Goal: Task Accomplishment & Management: Complete application form

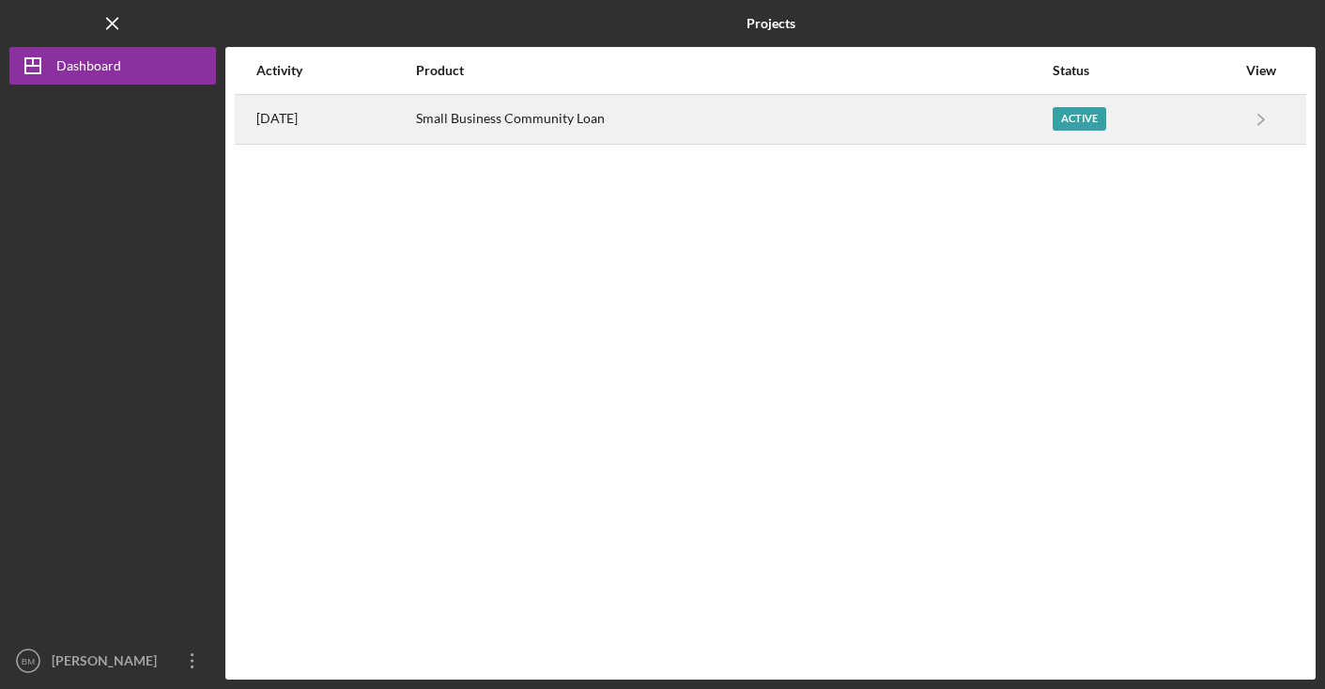
click at [1003, 114] on div "Small Business Community Loan" at bounding box center [733, 119] width 635 height 47
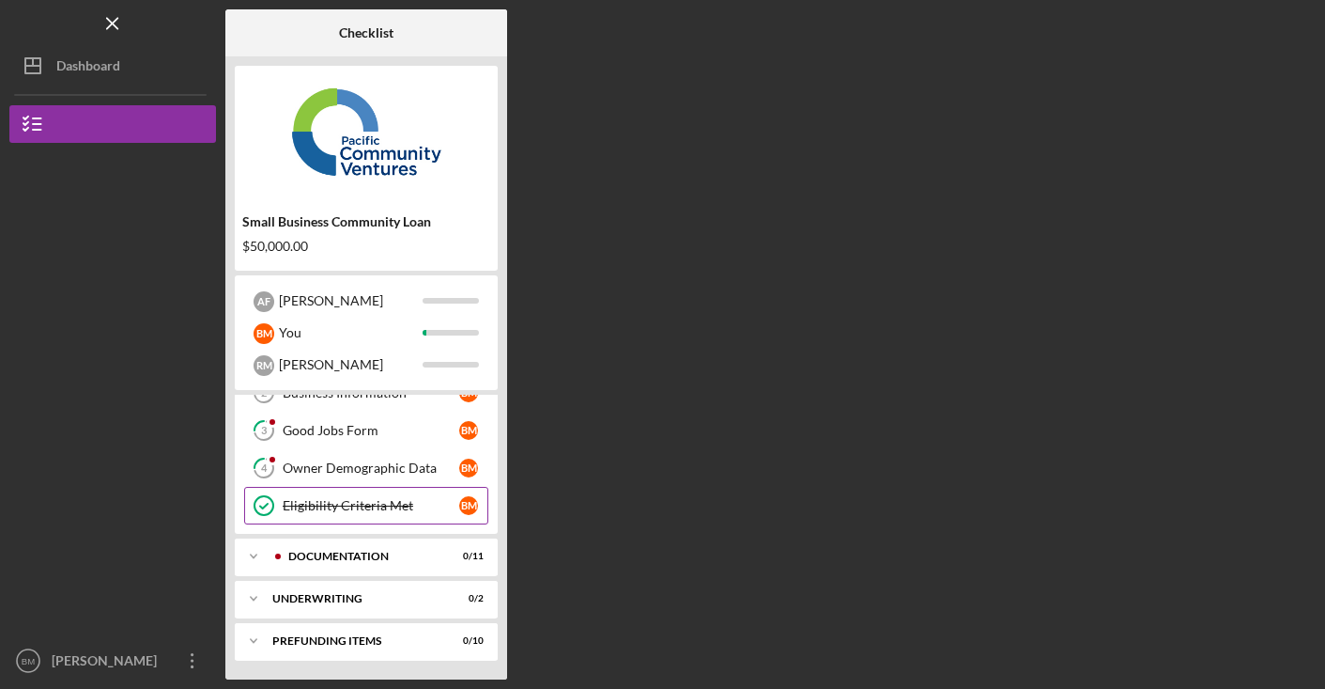
scroll to position [97, 0]
click at [256, 552] on icon "Icon/Expander" at bounding box center [254, 556] width 38 height 38
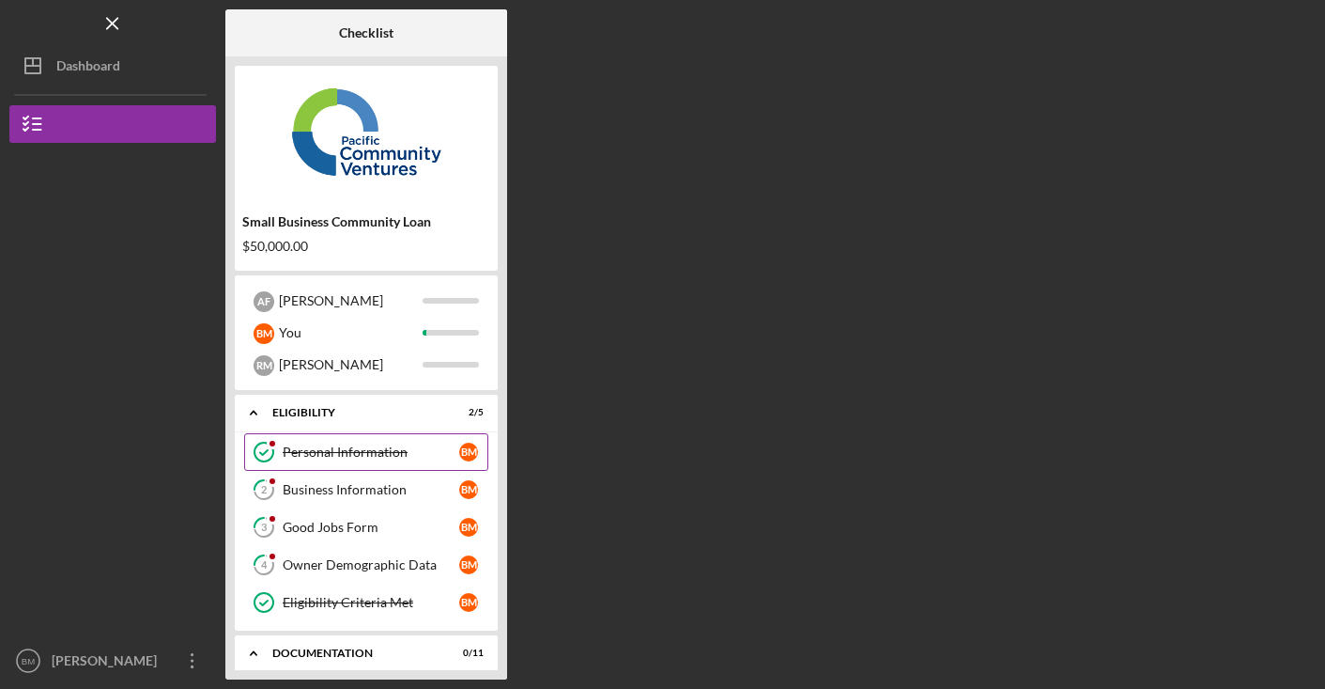
scroll to position [0, 0]
click at [392, 488] on div "Business Information" at bounding box center [371, 489] width 177 height 15
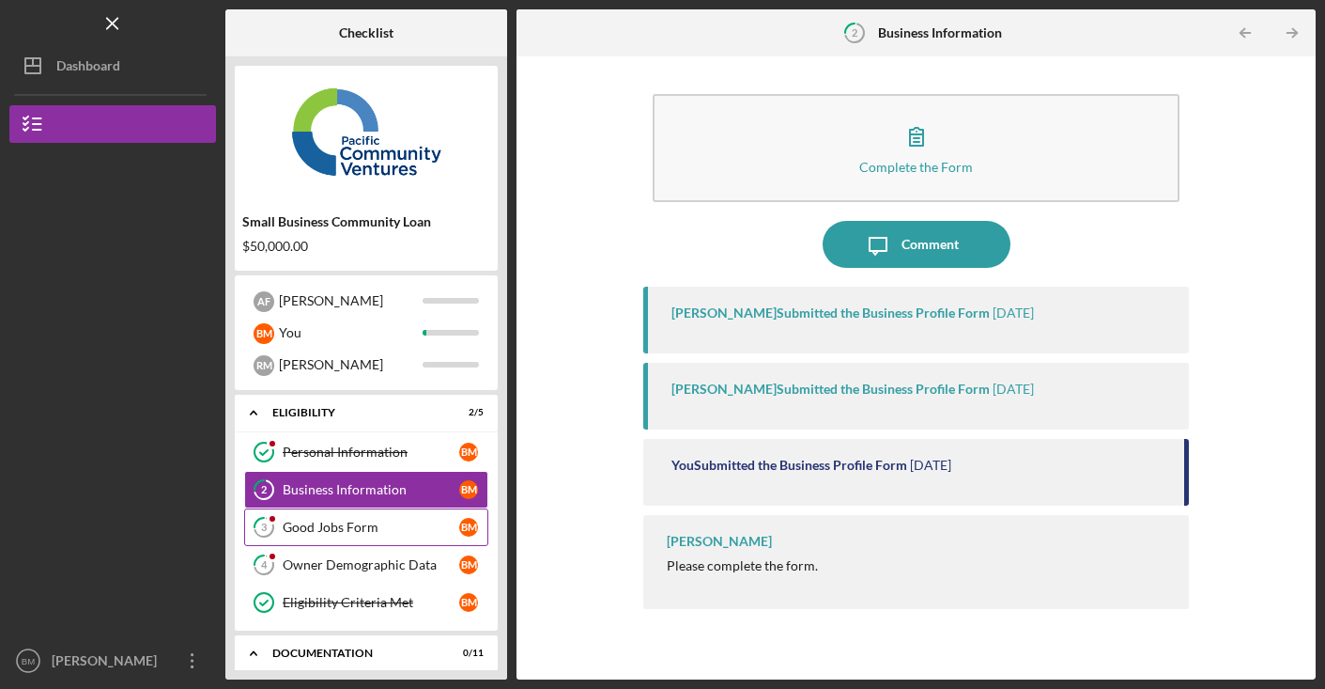
click at [357, 530] on div "Good Jobs Form" at bounding box center [371, 526] width 177 height 15
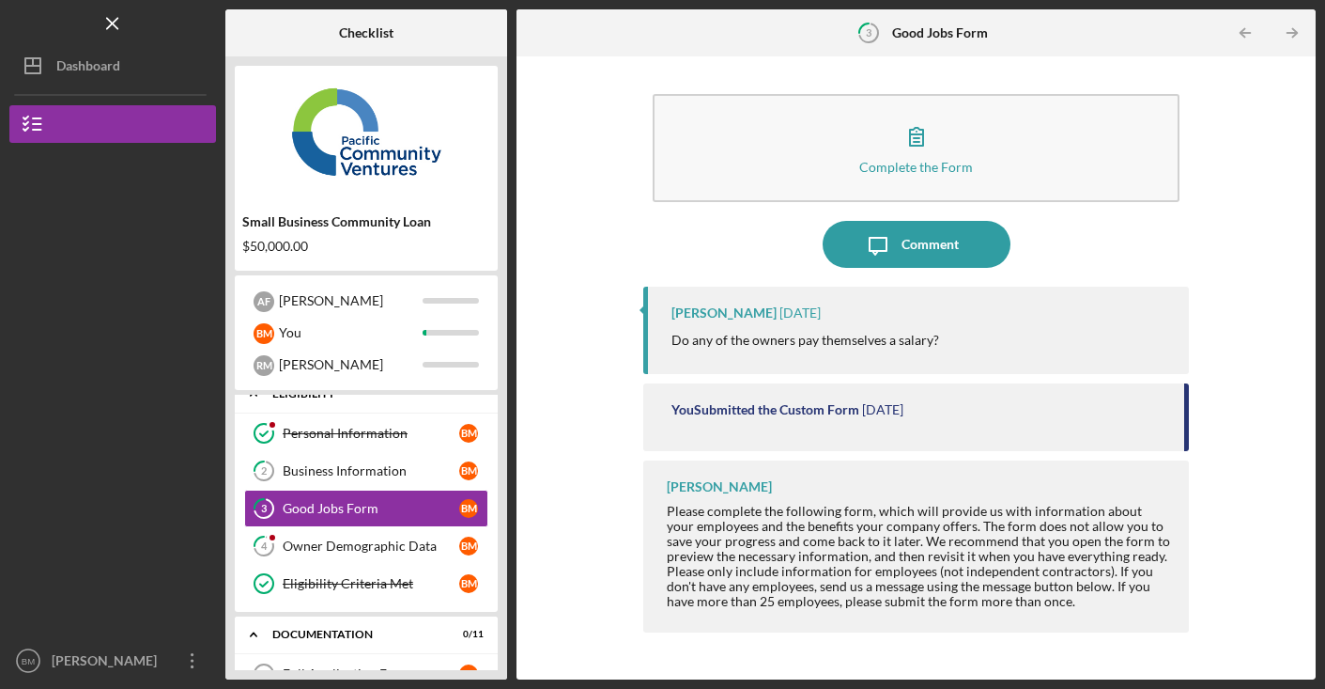
scroll to position [30, 0]
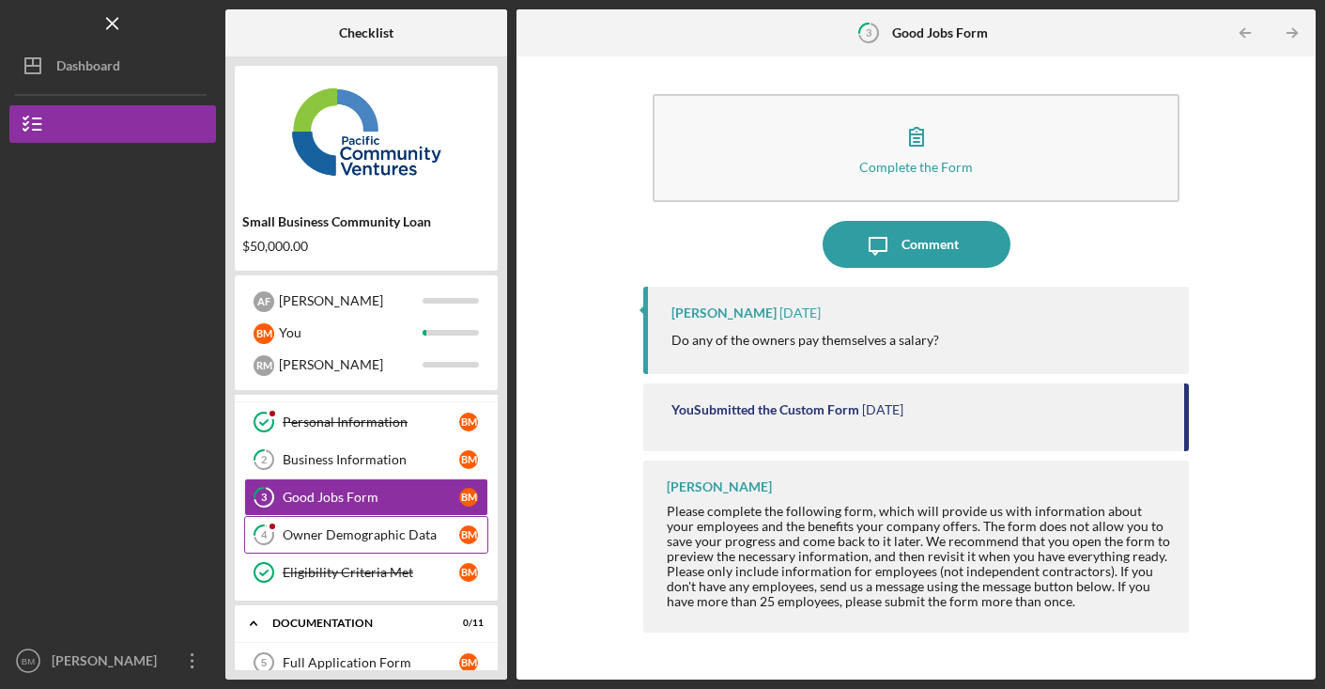
click at [415, 535] on div "Owner Demographic Data" at bounding box center [371, 534] width 177 height 15
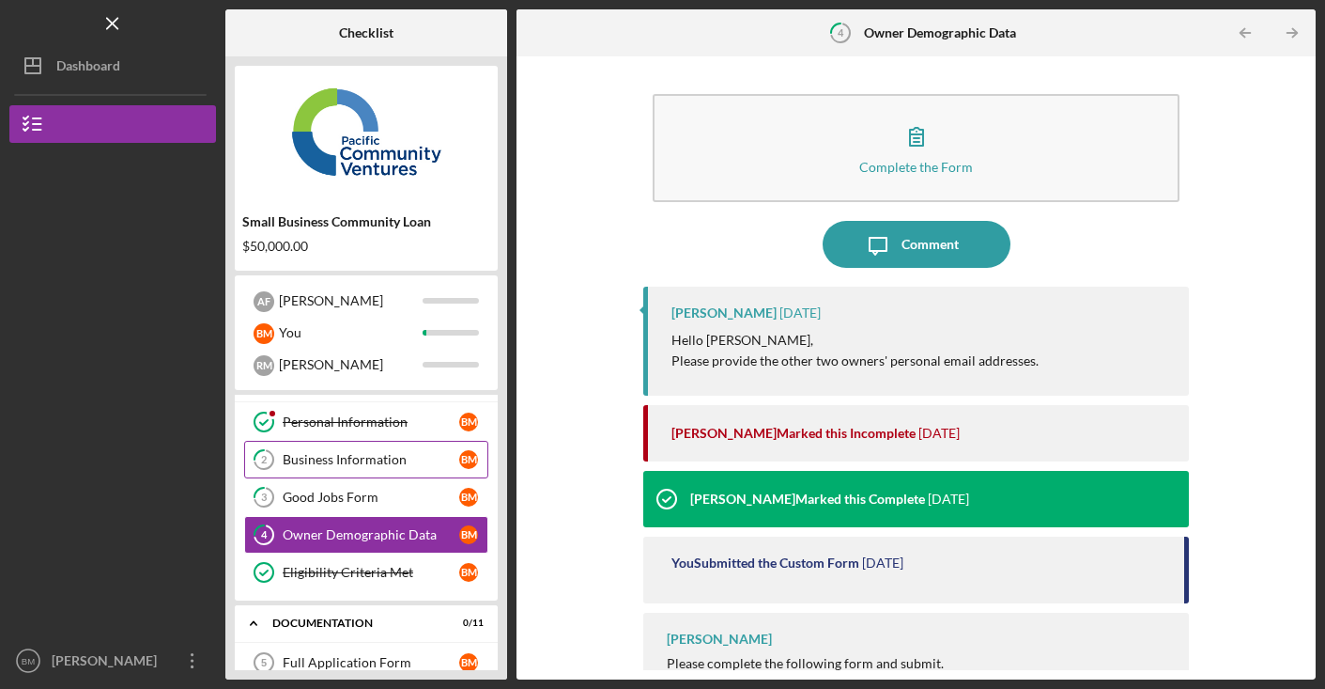
click at [391, 459] on div "Business Information" at bounding box center [371, 459] width 177 height 15
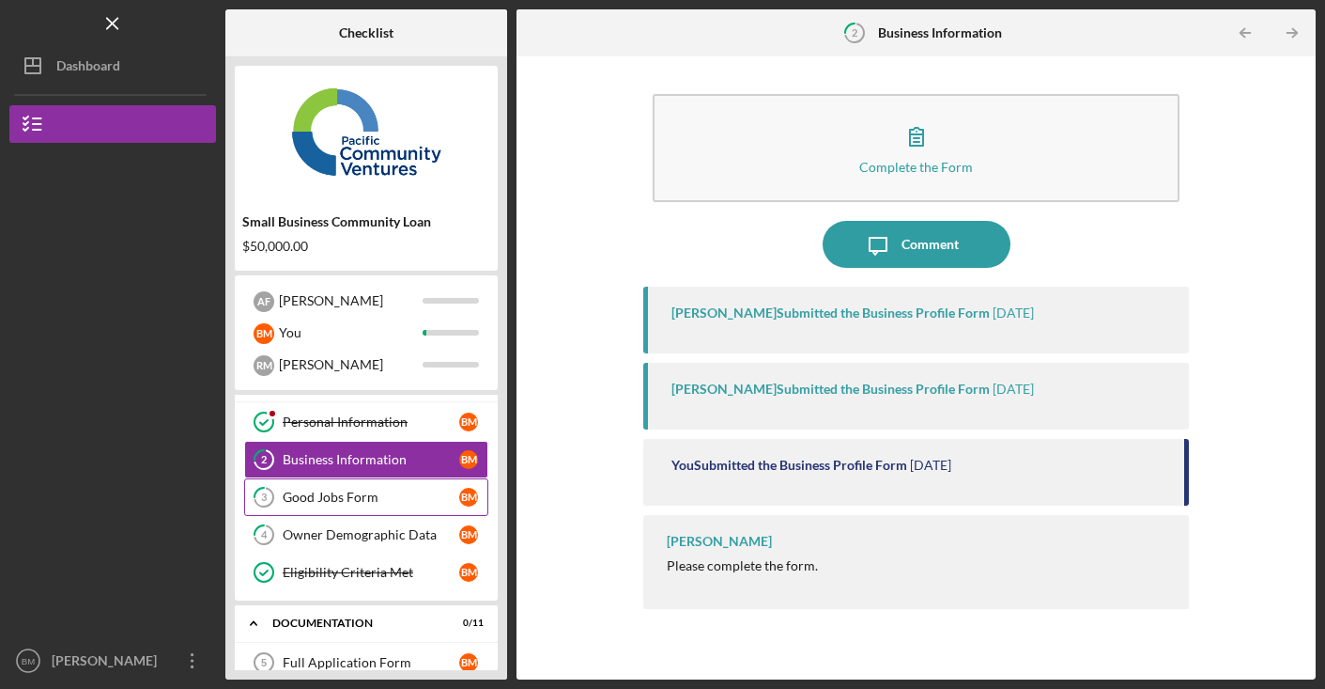
click at [406, 494] on div "Good Jobs Form" at bounding box center [371, 496] width 177 height 15
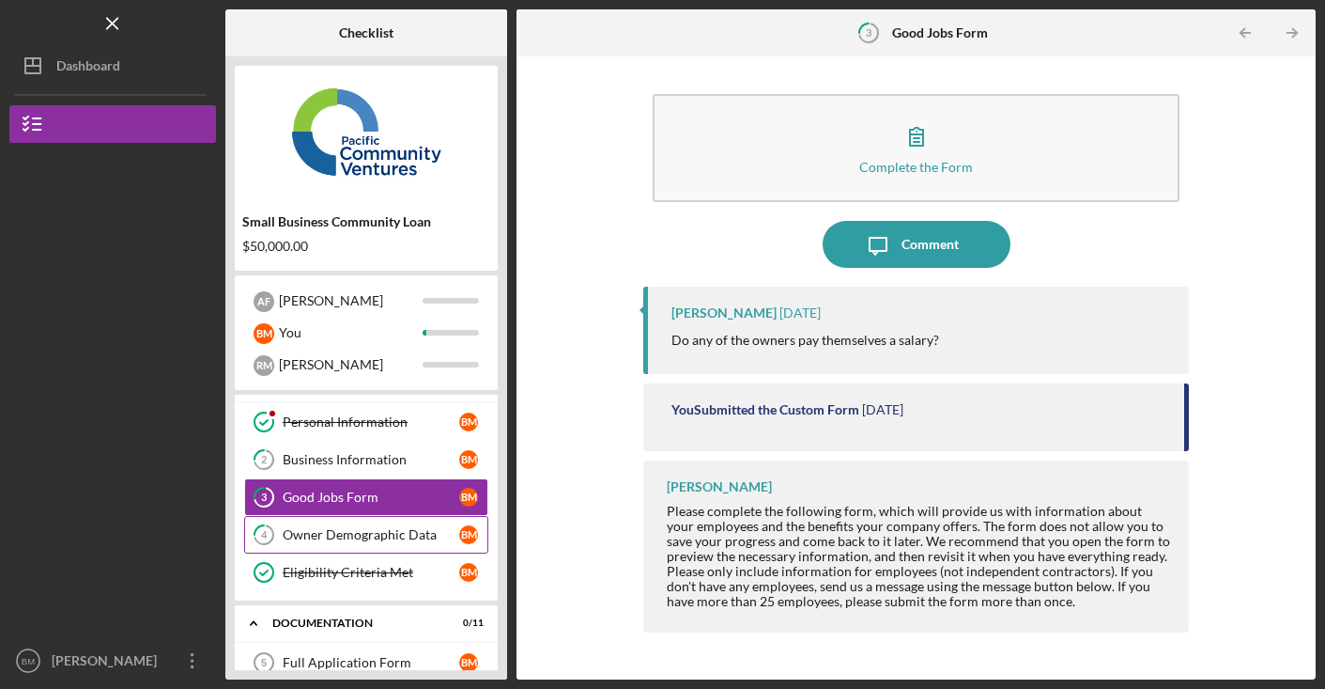
click at [418, 531] on div "Owner Demographic Data" at bounding box center [371, 534] width 177 height 15
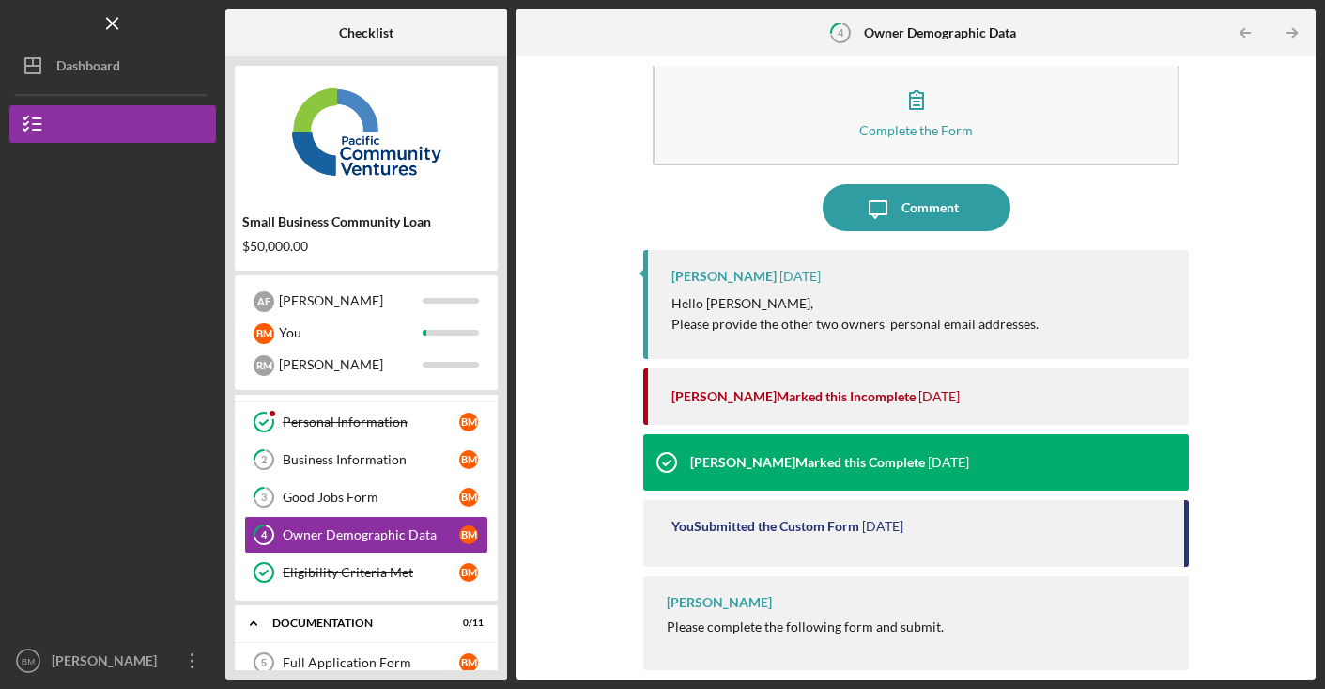
scroll to position [36, 0]
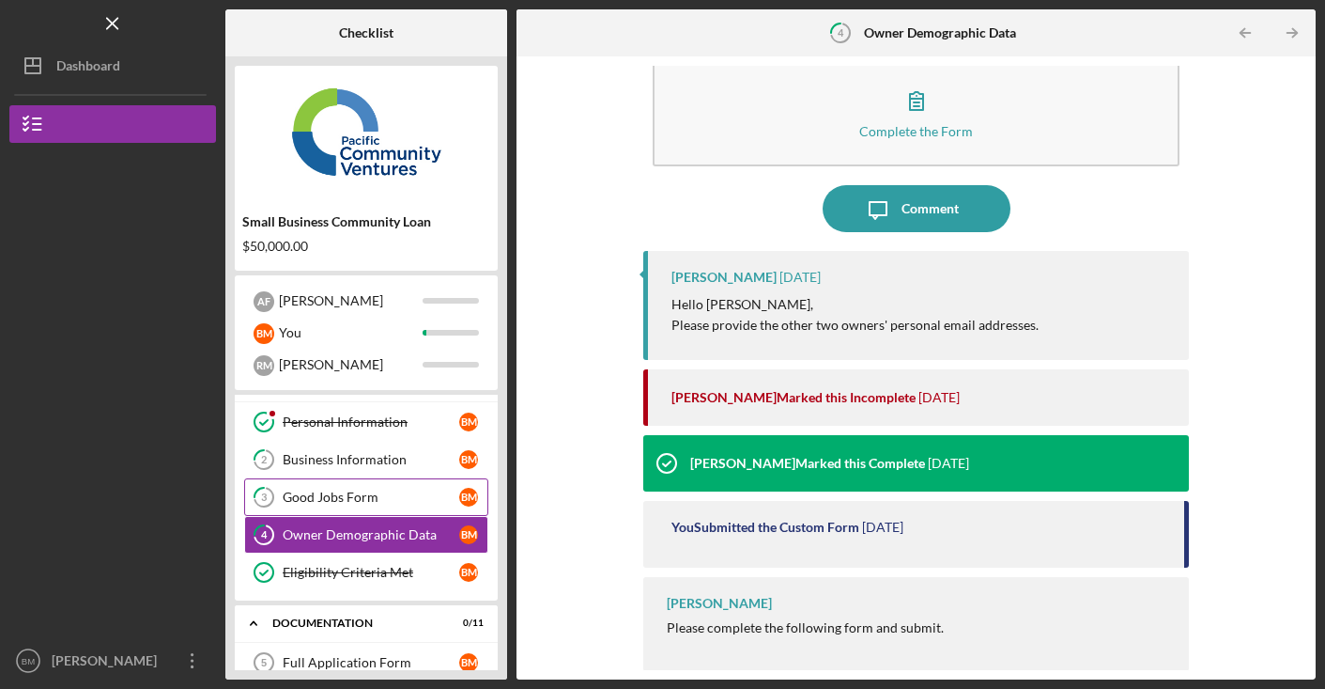
click at [382, 496] on div "Good Jobs Form" at bounding box center [371, 496] width 177 height 15
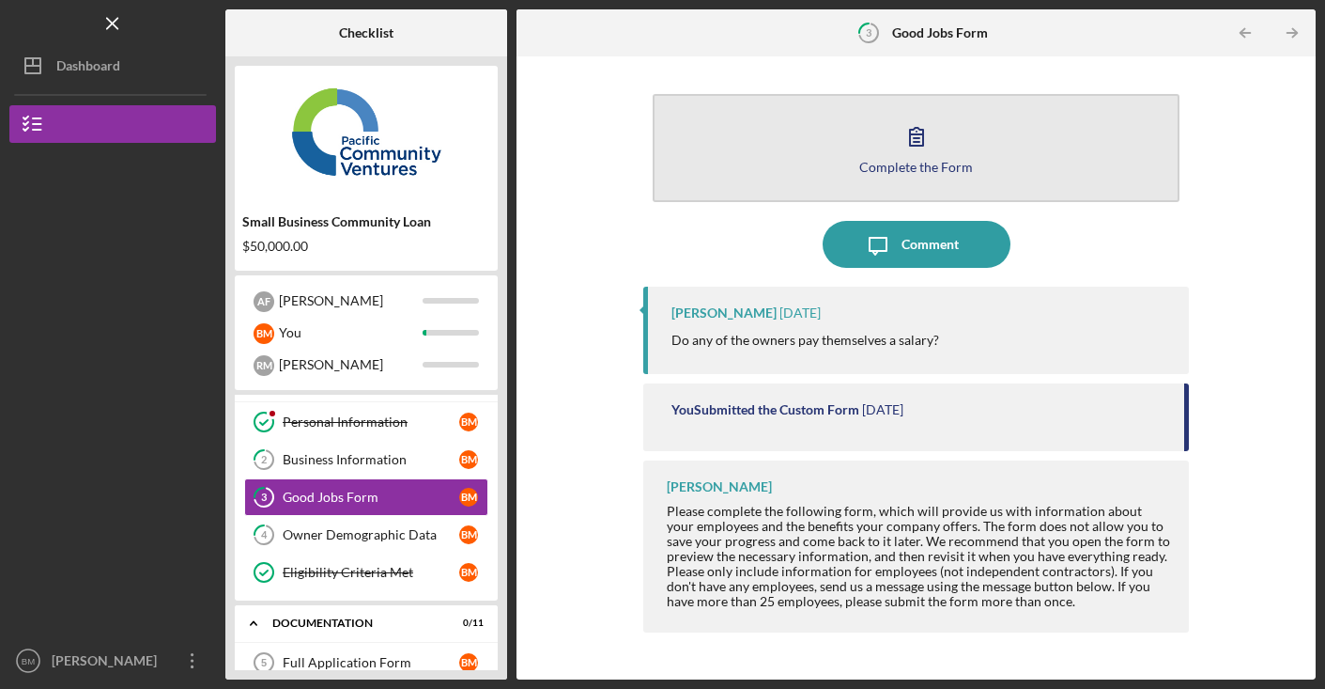
click at [924, 128] on icon "button" at bounding box center [916, 136] width 47 height 47
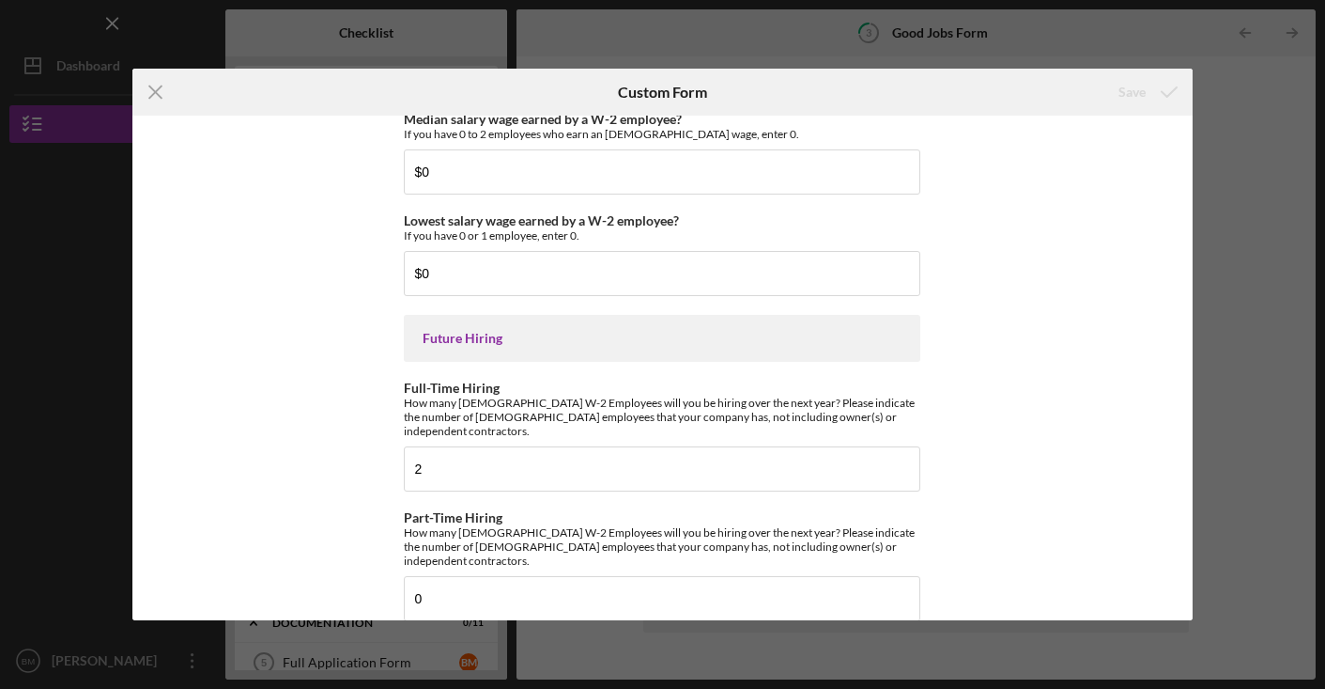
scroll to position [4228, 0]
click at [158, 88] on icon "Icon/Menu Close" at bounding box center [155, 92] width 47 height 47
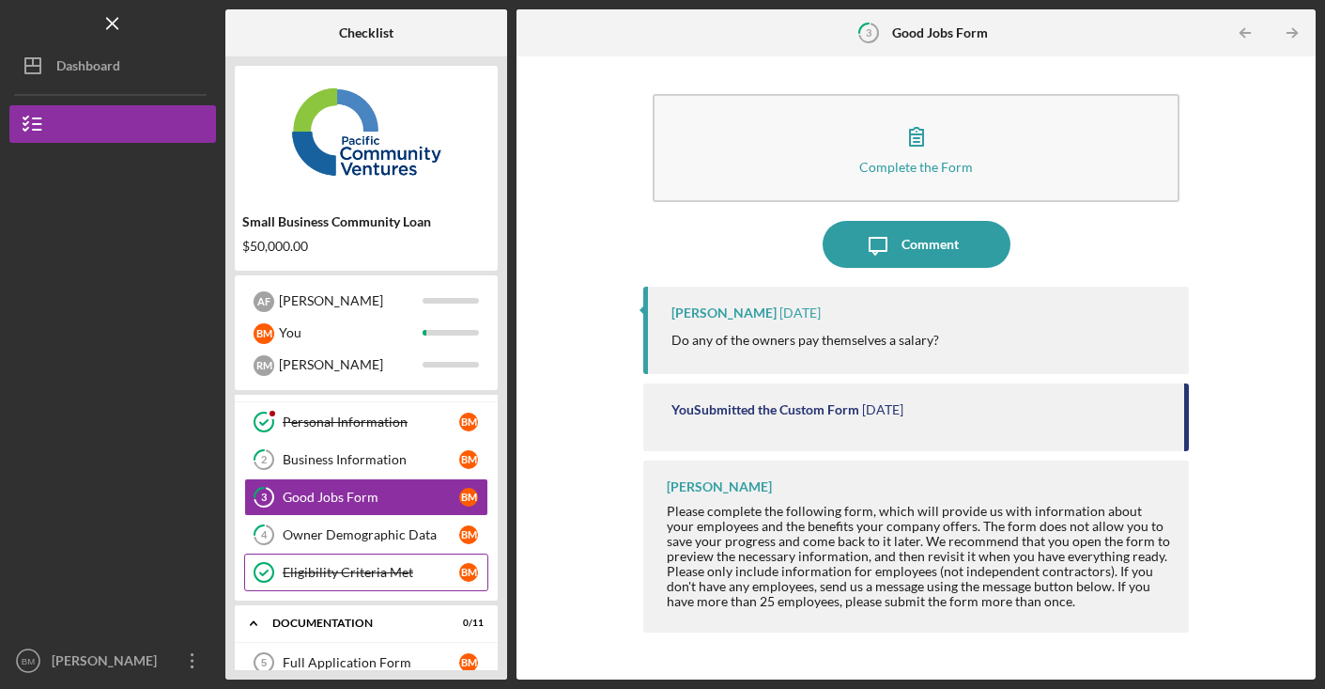
click at [389, 573] on div "Eligibility Criteria Met" at bounding box center [371, 572] width 177 height 15
